Goal: Task Accomplishment & Management: Complete application form

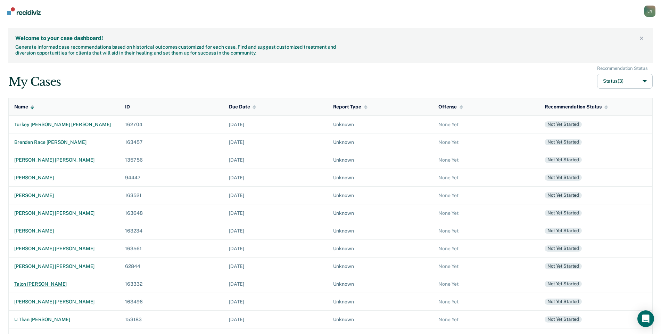
click at [43, 284] on div "talon [PERSON_NAME]" at bounding box center [64, 284] width 100 height 6
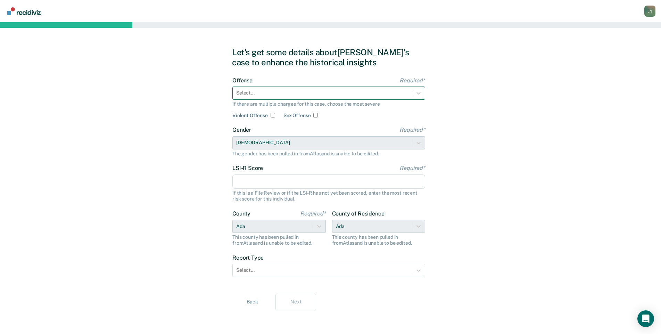
click at [301, 89] on div at bounding box center [322, 92] width 172 height 7
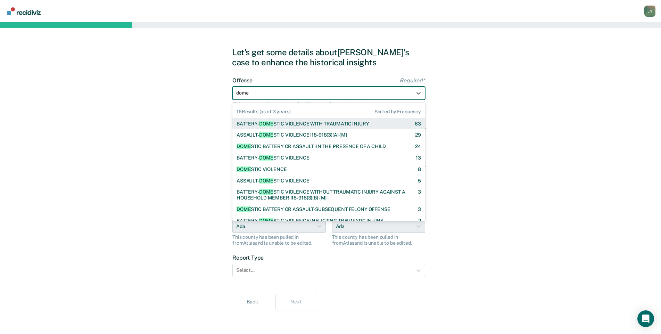
type input "domes"
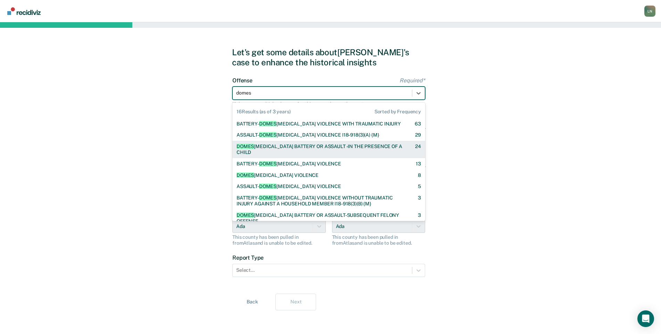
click at [306, 142] on div "DOMES [MEDICAL_DATA] BATTERY OR ASSAULT -IN THE PRESENCE OF A CHILD [DEMOGRAPHI…" at bounding box center [328, 149] width 193 height 17
checkbox input "true"
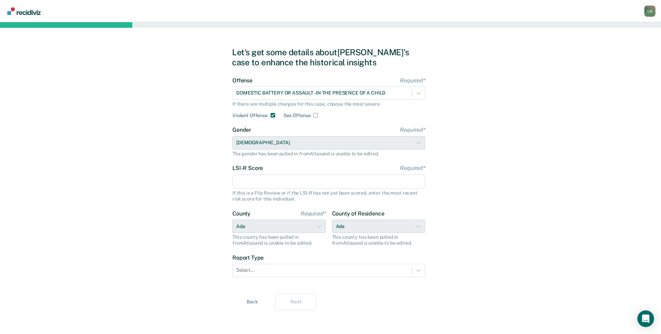
click at [261, 183] on input "LSI-R Score Required*" at bounding box center [328, 181] width 193 height 15
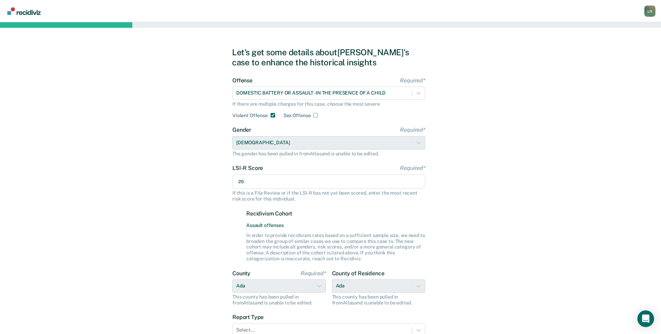
type input "26"
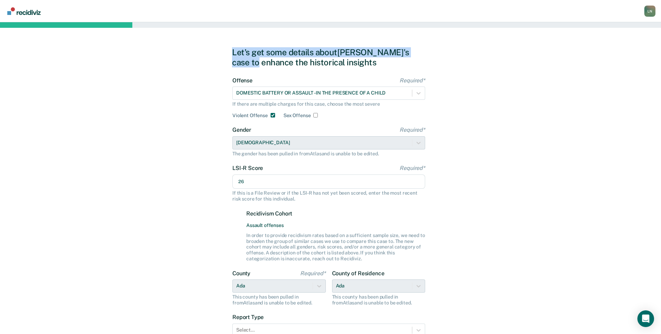
drag, startPoint x: 660, startPoint y: 51, endPoint x: 667, endPoint y: 111, distance: 60.5
click at [661, 111] on html "Looks like you’re using Internet Explorer 11. For faster loading and a better e…" at bounding box center [330, 167] width 661 height 334
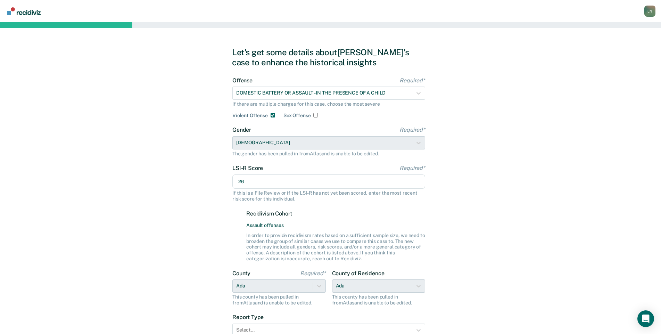
click at [652, 110] on div "Let's get some details about [PERSON_NAME]'s case to enhance the historical ins…" at bounding box center [330, 208] width 661 height 373
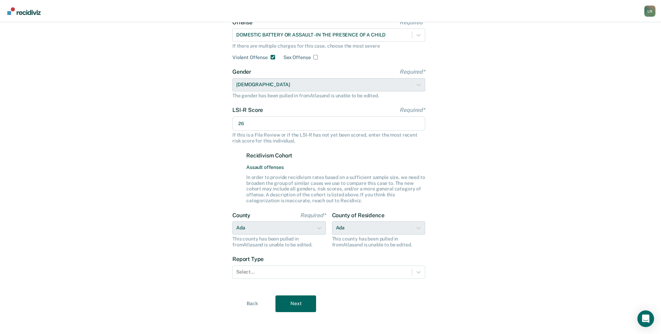
scroll to position [61, 0]
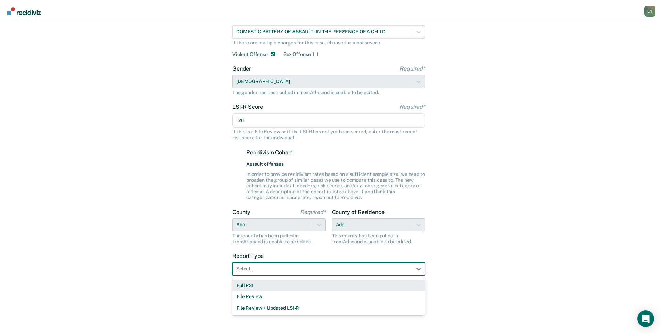
click at [331, 268] on div at bounding box center [322, 268] width 172 height 7
click at [314, 284] on div "Full PSI" at bounding box center [328, 285] width 193 height 11
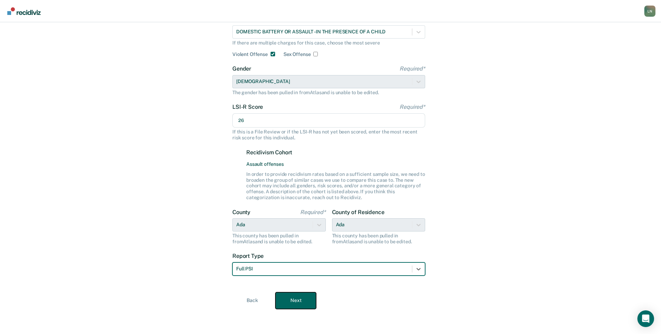
click at [299, 301] on button "Next" at bounding box center [296, 300] width 41 height 17
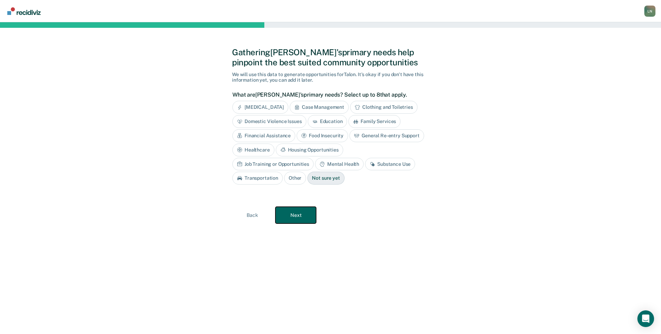
scroll to position [0, 0]
click at [290, 108] on div "[MEDICAL_DATA]" at bounding box center [264, 107] width 56 height 13
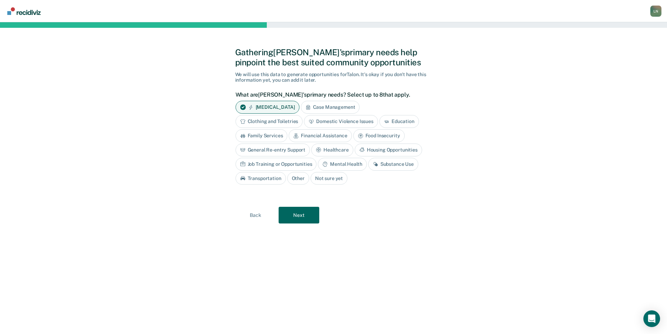
click at [325, 118] on div "Domestic Violence Issues" at bounding box center [341, 121] width 74 height 13
click at [333, 164] on div "Mental Health" at bounding box center [342, 164] width 49 height 13
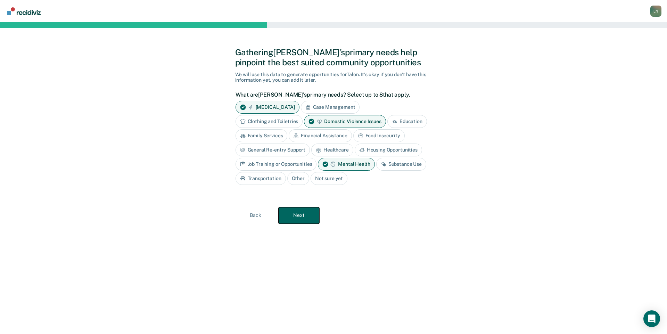
click at [307, 213] on button "Next" at bounding box center [299, 215] width 41 height 17
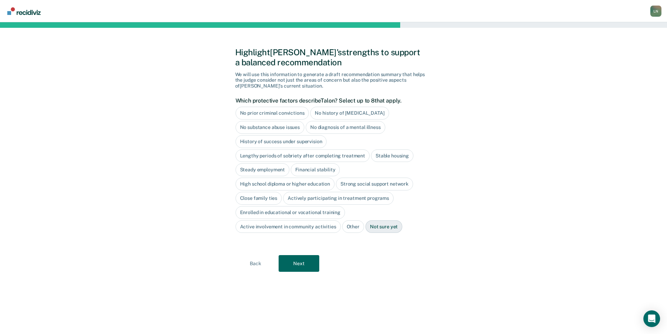
click at [302, 155] on div "Lengthy periods of sobriety after completing treatment" at bounding box center [303, 155] width 134 height 13
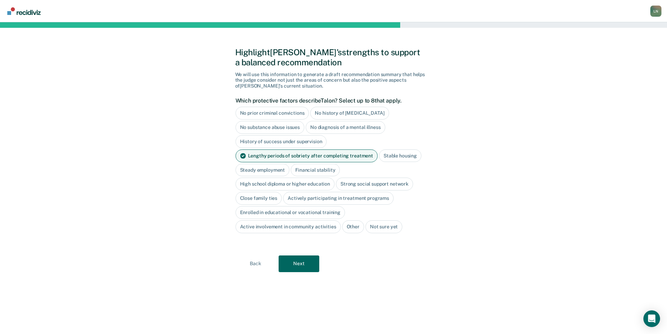
click at [302, 155] on div "Lengthy periods of sobriety after completing treatment" at bounding box center [307, 155] width 142 height 13
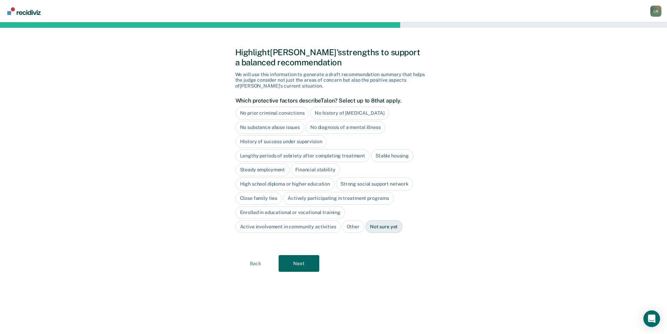
click at [324, 186] on div "High school diploma or higher education" at bounding box center [285, 184] width 99 height 13
click at [318, 166] on div "Financial stability" at bounding box center [315, 169] width 49 height 13
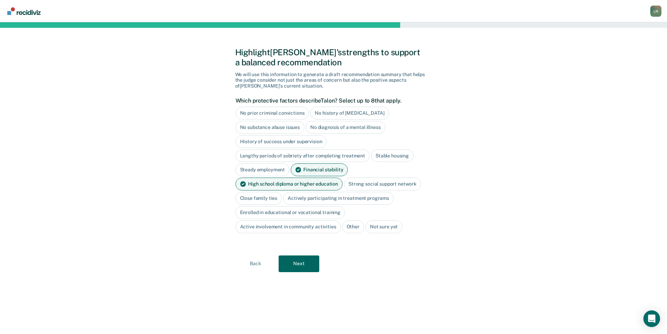
click at [273, 197] on div "Close family ties" at bounding box center [259, 198] width 47 height 13
click at [299, 262] on button "Next" at bounding box center [299, 263] width 41 height 17
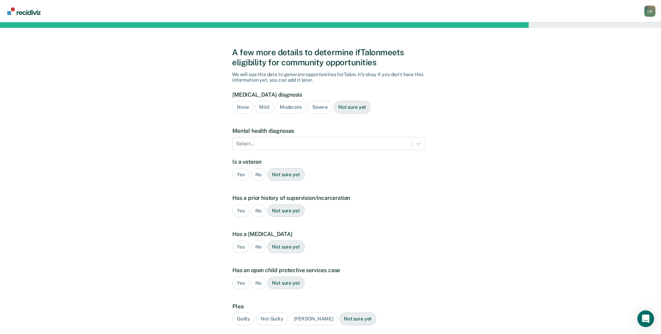
click at [317, 109] on div "Severe" at bounding box center [320, 107] width 25 height 13
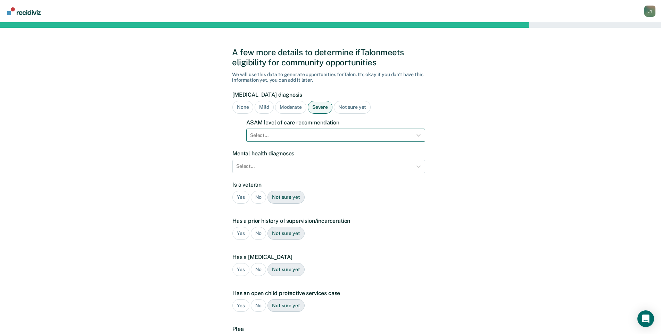
click at [299, 133] on div at bounding box center [329, 135] width 158 height 7
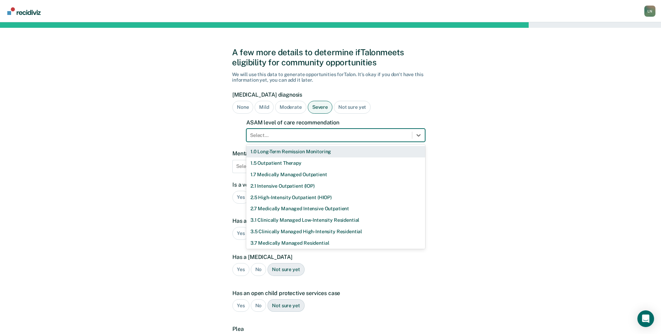
click at [299, 133] on div at bounding box center [329, 135] width 158 height 7
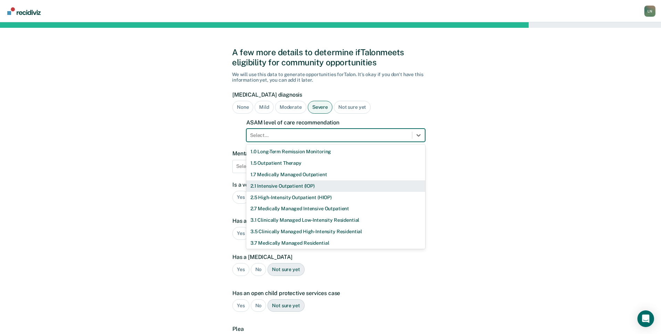
click at [300, 183] on div "2.1 Intensive Outpatient (IOP)" at bounding box center [335, 185] width 179 height 11
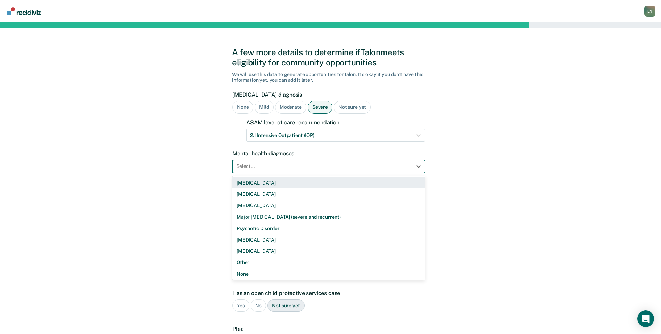
click at [335, 168] on div at bounding box center [322, 166] width 172 height 7
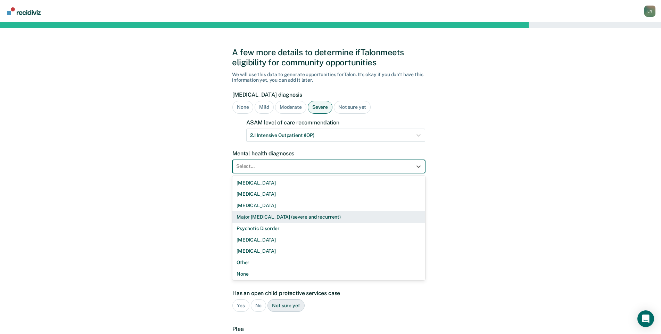
click at [316, 218] on div "Major [MEDICAL_DATA] (severe and recurrent)" at bounding box center [328, 216] width 193 height 11
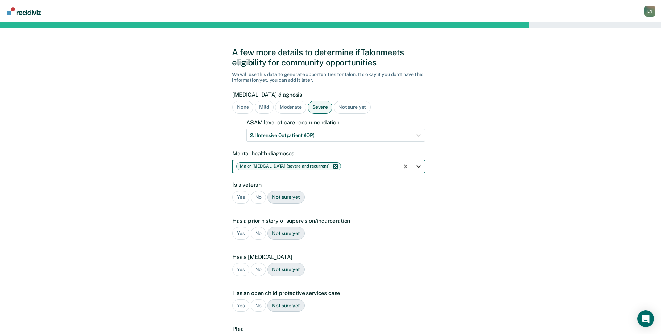
click at [416, 166] on icon at bounding box center [418, 166] width 7 height 7
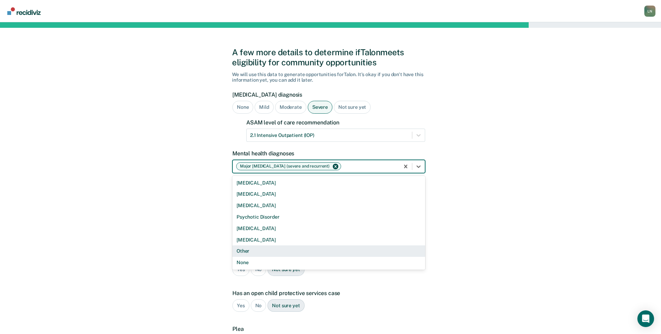
click at [316, 249] on div "Other" at bounding box center [328, 250] width 193 height 11
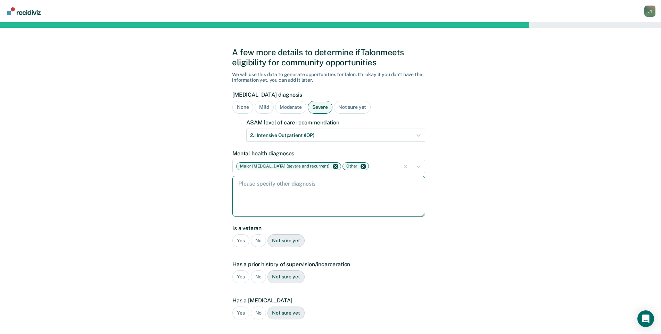
click at [304, 196] on textarea at bounding box center [328, 196] width 193 height 41
type textarea "[MEDICAL_DATA]"
click at [261, 238] on div "No" at bounding box center [259, 240] width 16 height 13
click at [244, 279] on div "Yes" at bounding box center [240, 276] width 17 height 13
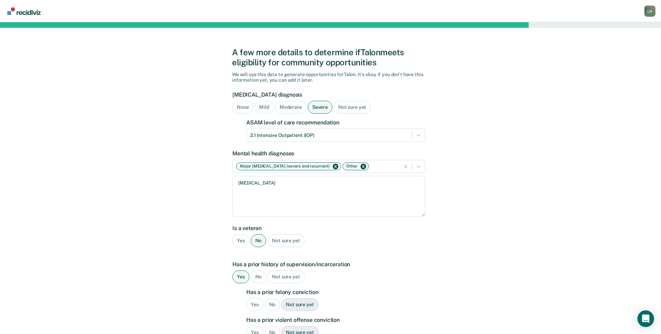
click at [271, 302] on div "No" at bounding box center [273, 304] width 16 height 13
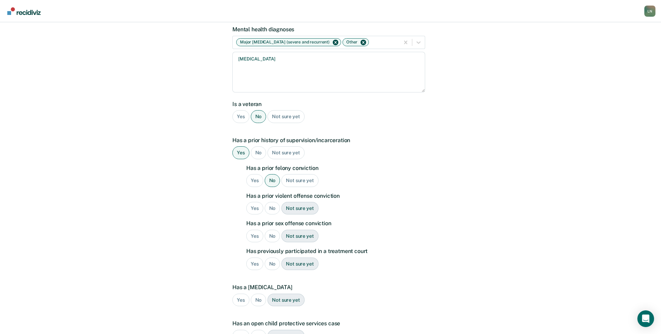
scroll to position [125, 0]
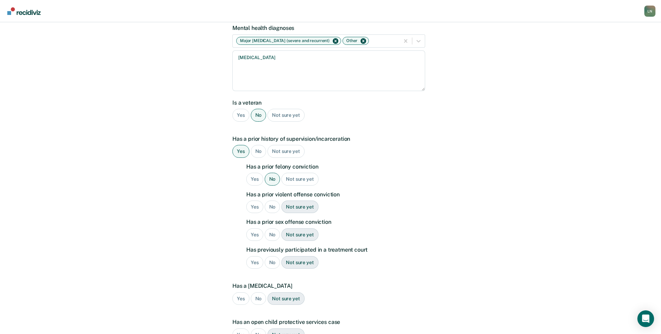
click at [259, 209] on div "Yes" at bounding box center [254, 206] width 17 height 13
click at [271, 235] on div "No" at bounding box center [273, 234] width 16 height 13
click at [271, 263] on div "No" at bounding box center [273, 262] width 16 height 13
click at [261, 296] on div "No" at bounding box center [259, 298] width 16 height 13
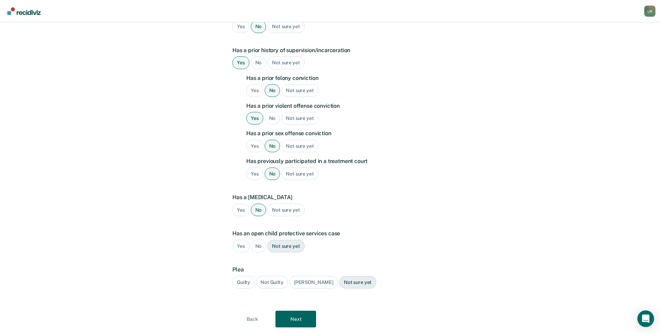
scroll to position [217, 0]
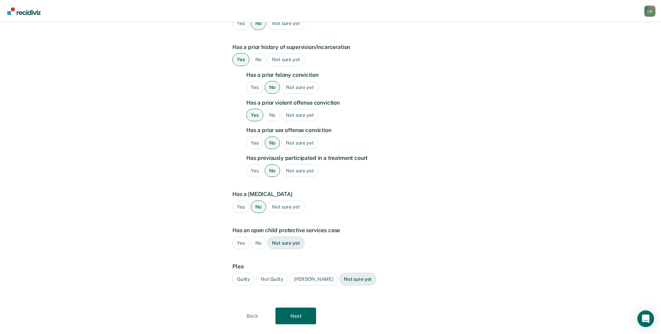
click at [260, 246] on div "No" at bounding box center [259, 243] width 16 height 13
click at [247, 282] on div "Guilty" at bounding box center [243, 279] width 22 height 13
click at [302, 322] on button "Next" at bounding box center [296, 315] width 41 height 17
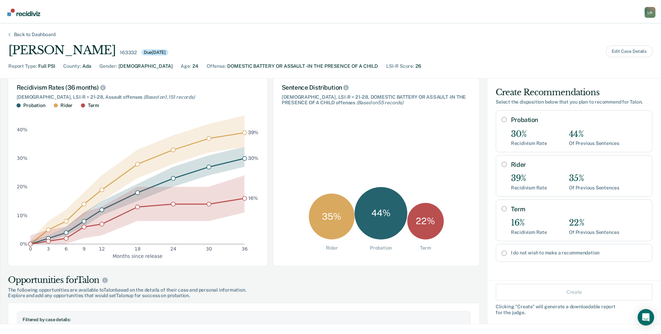
scroll to position [40, 0]
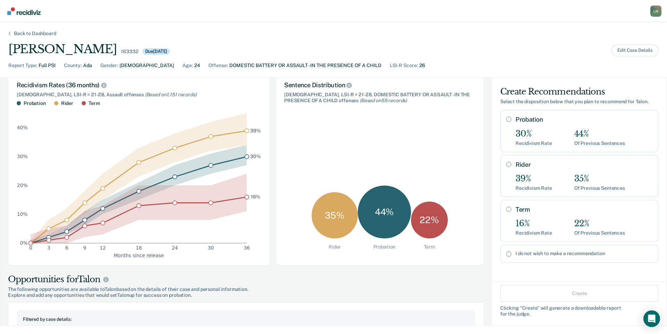
click at [569, 254] on label "I do not wish to make a recommendation" at bounding box center [584, 254] width 137 height 6
click at [511, 254] on input "I do not wish to make a recommendation" at bounding box center [508, 254] width 5 height 6
radio input "true"
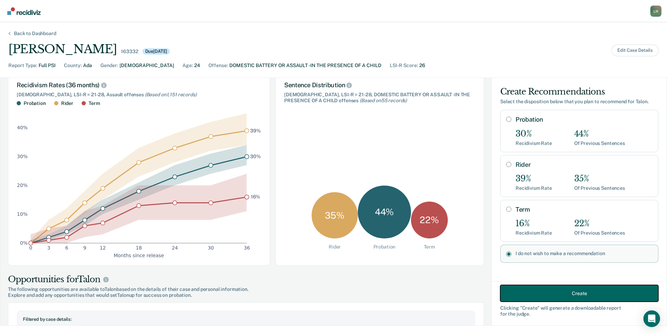
click at [568, 299] on button "Create" at bounding box center [579, 293] width 158 height 17
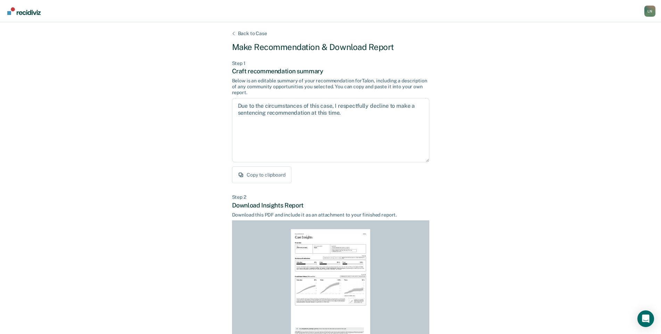
scroll to position [62, 0]
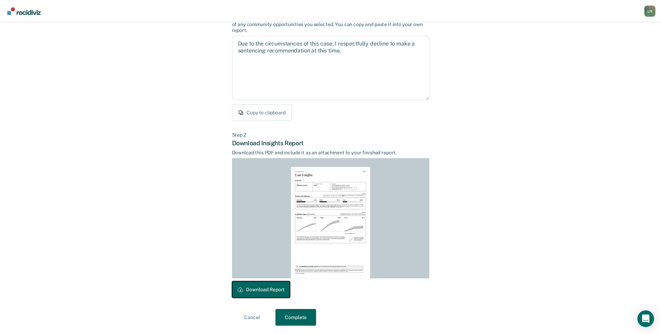
click at [277, 288] on button "Download Report" at bounding box center [261, 289] width 58 height 17
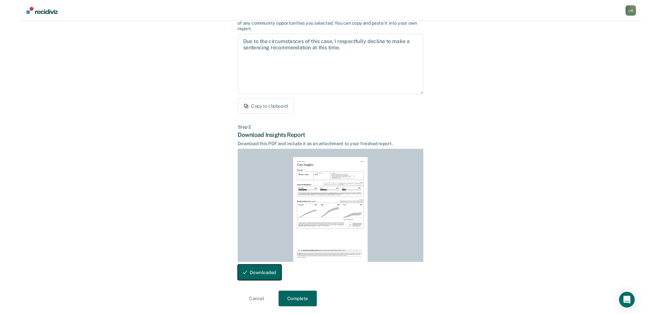
scroll to position [0, 0]
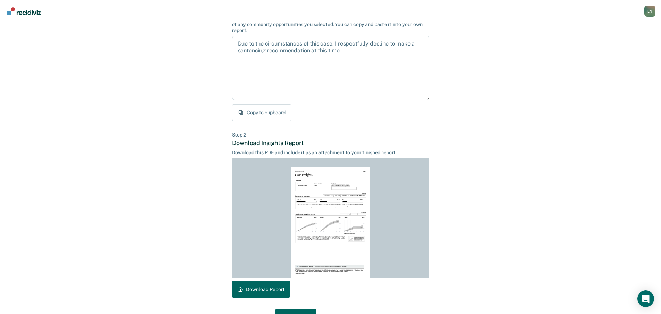
click at [650, 10] on div "L N" at bounding box center [650, 11] width 11 height 11
click at [609, 35] on link "Go to PSI Case Dashboard" at bounding box center [621, 37] width 58 height 6
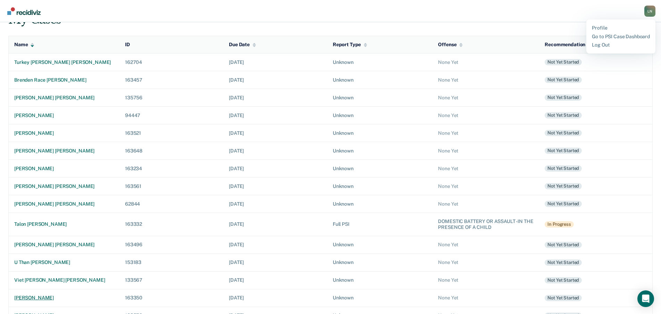
click at [46, 299] on div "[PERSON_NAME]" at bounding box center [64, 298] width 100 height 6
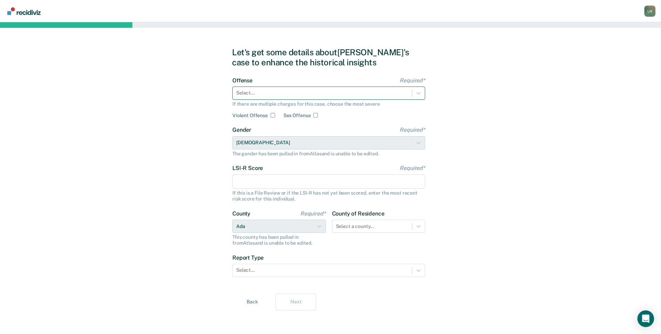
click at [406, 92] on div at bounding box center [322, 92] width 172 height 7
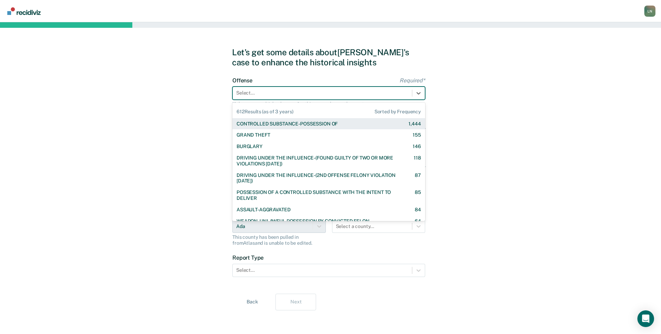
click at [372, 124] on div "CONTROLLED SUBSTANCE-POSSESSION OF 1,444" at bounding box center [329, 124] width 184 height 6
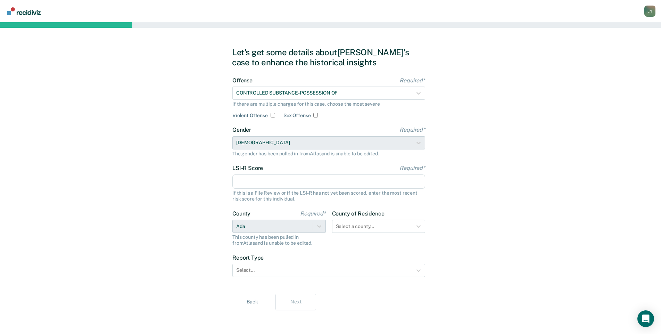
click at [271, 182] on input "LSI-R Score Required*" at bounding box center [328, 181] width 193 height 15
type input "11"
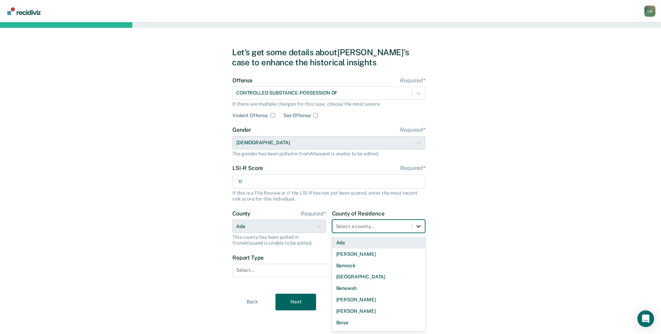
scroll to position [1, 0]
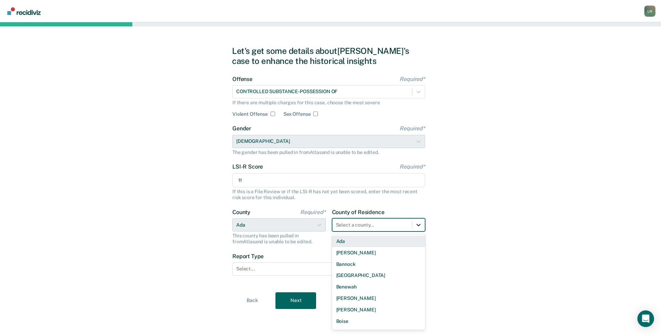
click at [422, 230] on div at bounding box center [418, 225] width 13 height 13
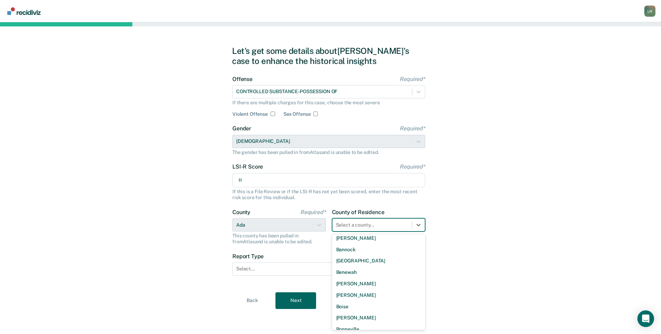
scroll to position [0, 0]
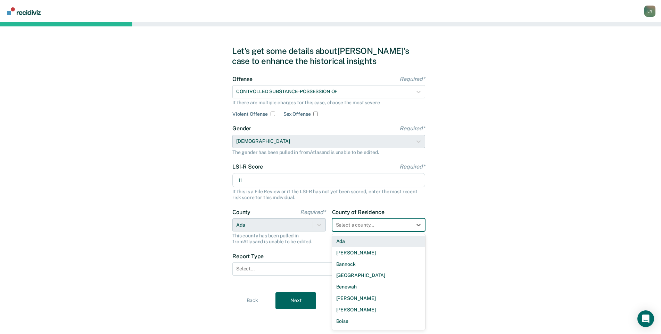
click at [462, 232] on div "Let's get some details about [PERSON_NAME]'s case to enhance the historical ins…" at bounding box center [330, 177] width 661 height 313
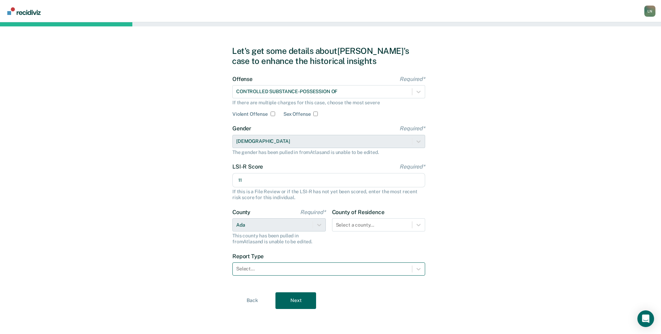
click at [266, 272] on div at bounding box center [322, 268] width 172 height 7
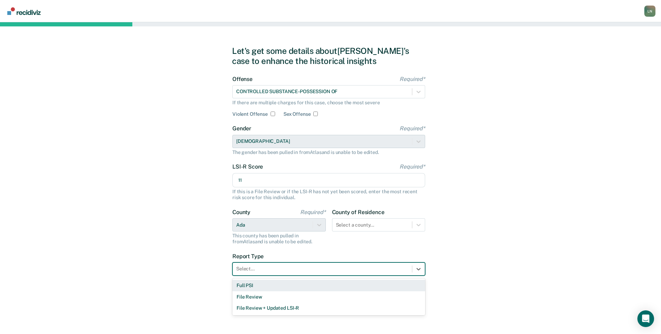
click at [263, 288] on div "Full PSI" at bounding box center [328, 285] width 193 height 11
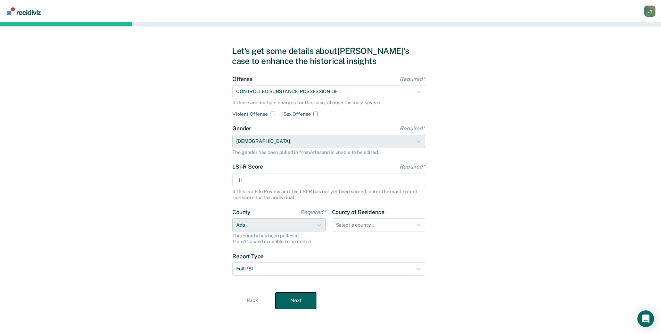
click at [296, 302] on button "Next" at bounding box center [296, 300] width 41 height 17
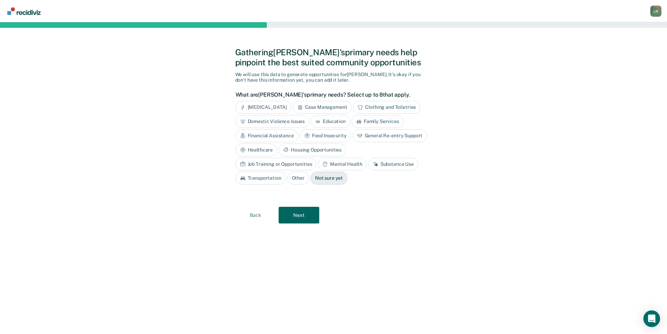
click at [368, 164] on div "Substance Use" at bounding box center [393, 164] width 50 height 13
click at [304, 214] on button "Next" at bounding box center [299, 215] width 41 height 17
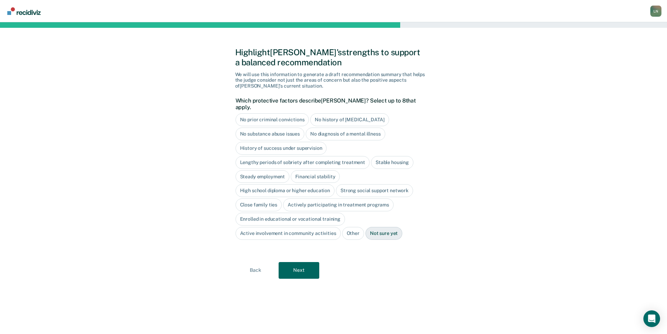
click at [300, 118] on div "No prior criminal convictions" at bounding box center [273, 119] width 74 height 13
click at [330, 117] on div "No history of [MEDICAL_DATA]" at bounding box center [357, 119] width 79 height 13
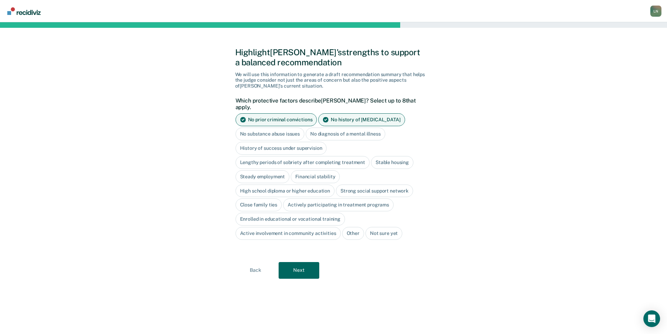
click at [319, 132] on div "No diagnosis of a mental illness" at bounding box center [346, 134] width 80 height 13
click at [378, 157] on div "Stable housing" at bounding box center [392, 162] width 42 height 13
click at [281, 170] on div "Steady employment" at bounding box center [263, 176] width 54 height 13
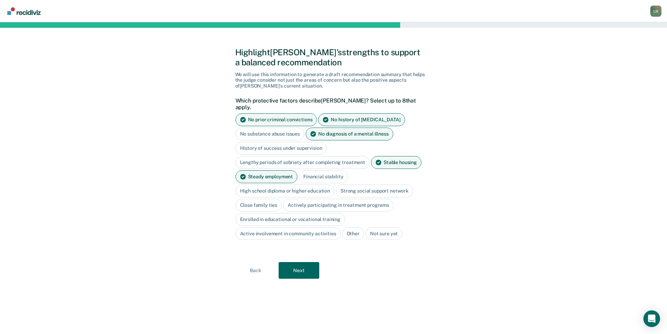
click at [311, 171] on div "Financial stability" at bounding box center [323, 176] width 49 height 13
click at [306, 184] on div "High school diploma or higher education" at bounding box center [285, 190] width 99 height 13
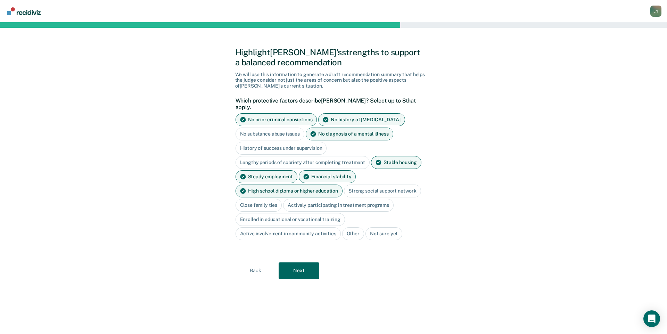
click at [276, 199] on div "Close family ties" at bounding box center [259, 205] width 47 height 13
click at [303, 262] on button "Next" at bounding box center [299, 270] width 41 height 17
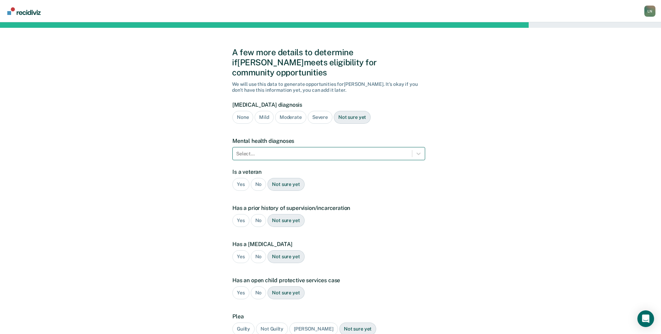
click at [287, 150] on div at bounding box center [322, 153] width 172 height 7
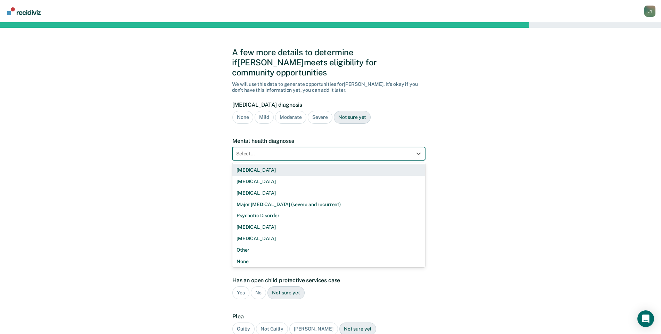
click at [448, 139] on div "A few more details to determine if [PERSON_NAME] meets eligibility for communit…" at bounding box center [330, 210] width 661 height 377
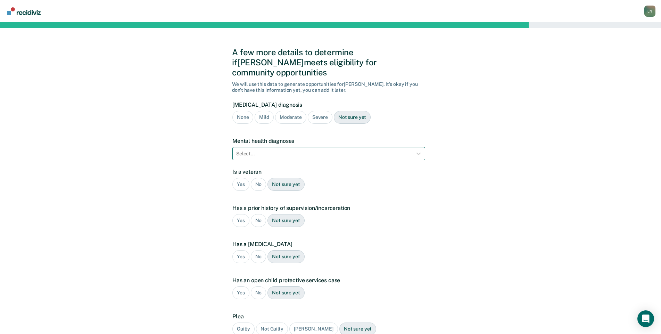
click at [369, 150] on div at bounding box center [322, 153] width 172 height 7
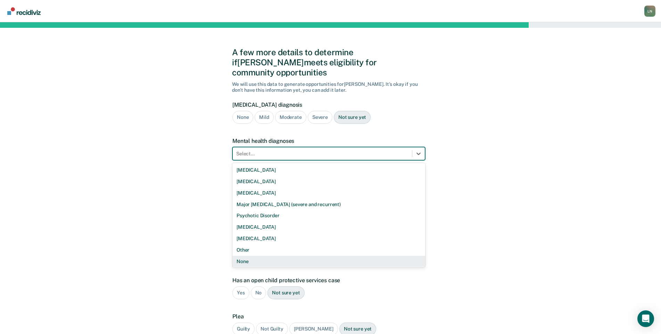
click at [299, 256] on div "None" at bounding box center [328, 261] width 193 height 11
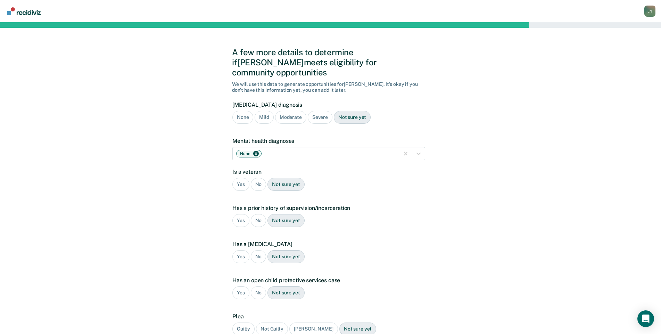
click at [256, 178] on div "No" at bounding box center [259, 184] width 16 height 13
click at [259, 214] on div "No" at bounding box center [259, 220] width 16 height 13
click at [254, 250] on div "No" at bounding box center [259, 256] width 16 height 13
click at [256, 286] on div "No" at bounding box center [259, 292] width 16 height 13
click at [248, 322] on div "Guilty" at bounding box center [243, 328] width 22 height 13
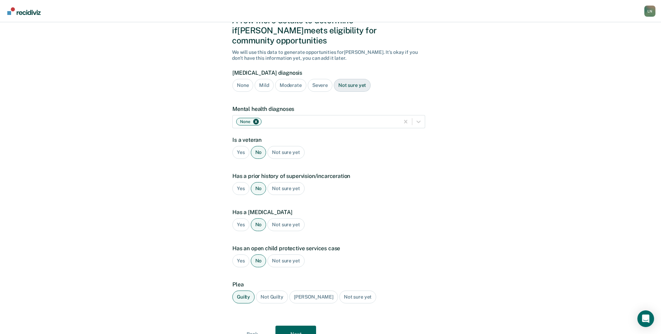
scroll to position [55, 0]
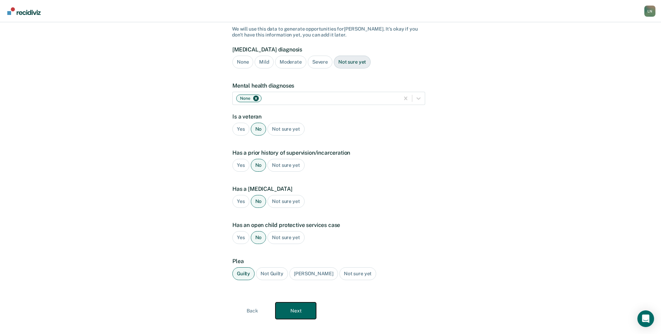
click at [305, 302] on button "Next" at bounding box center [296, 310] width 41 height 17
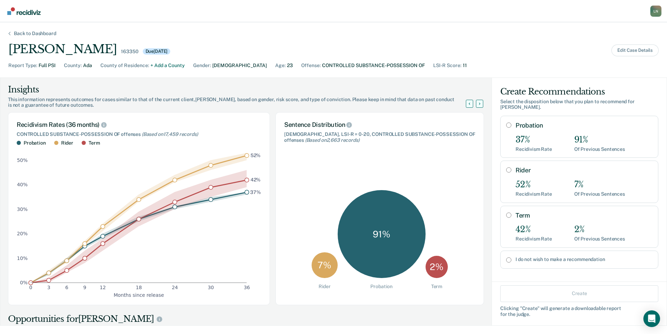
click at [539, 256] on label "I do not wish to make a recommendation" at bounding box center [584, 259] width 137 height 6
click at [511, 257] on input "I do not wish to make a recommendation" at bounding box center [508, 260] width 5 height 6
radio input "true"
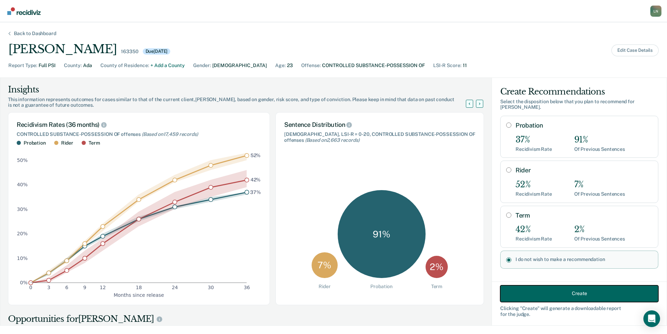
click at [552, 293] on button "Create" at bounding box center [579, 293] width 158 height 17
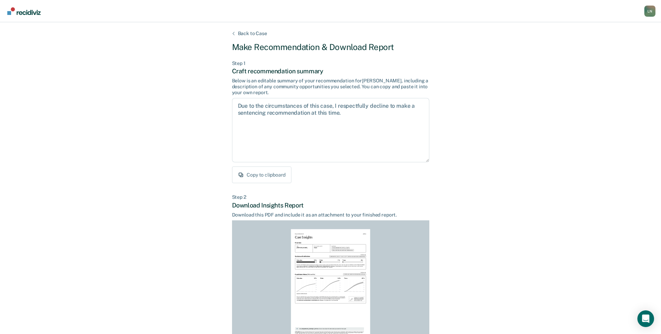
scroll to position [62, 0]
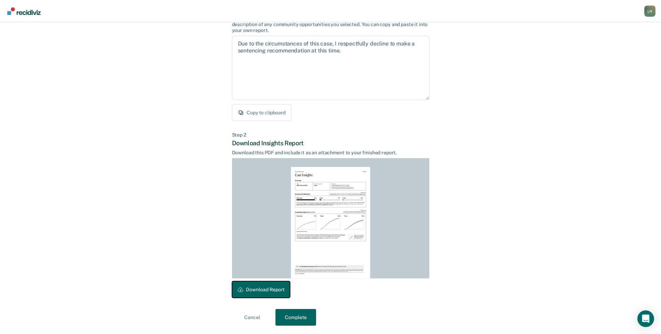
click at [269, 294] on button "Download Report" at bounding box center [261, 289] width 58 height 17
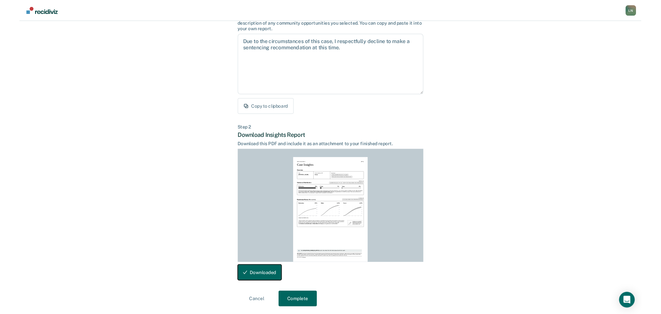
scroll to position [0, 0]
